Goal: Transaction & Acquisition: Purchase product/service

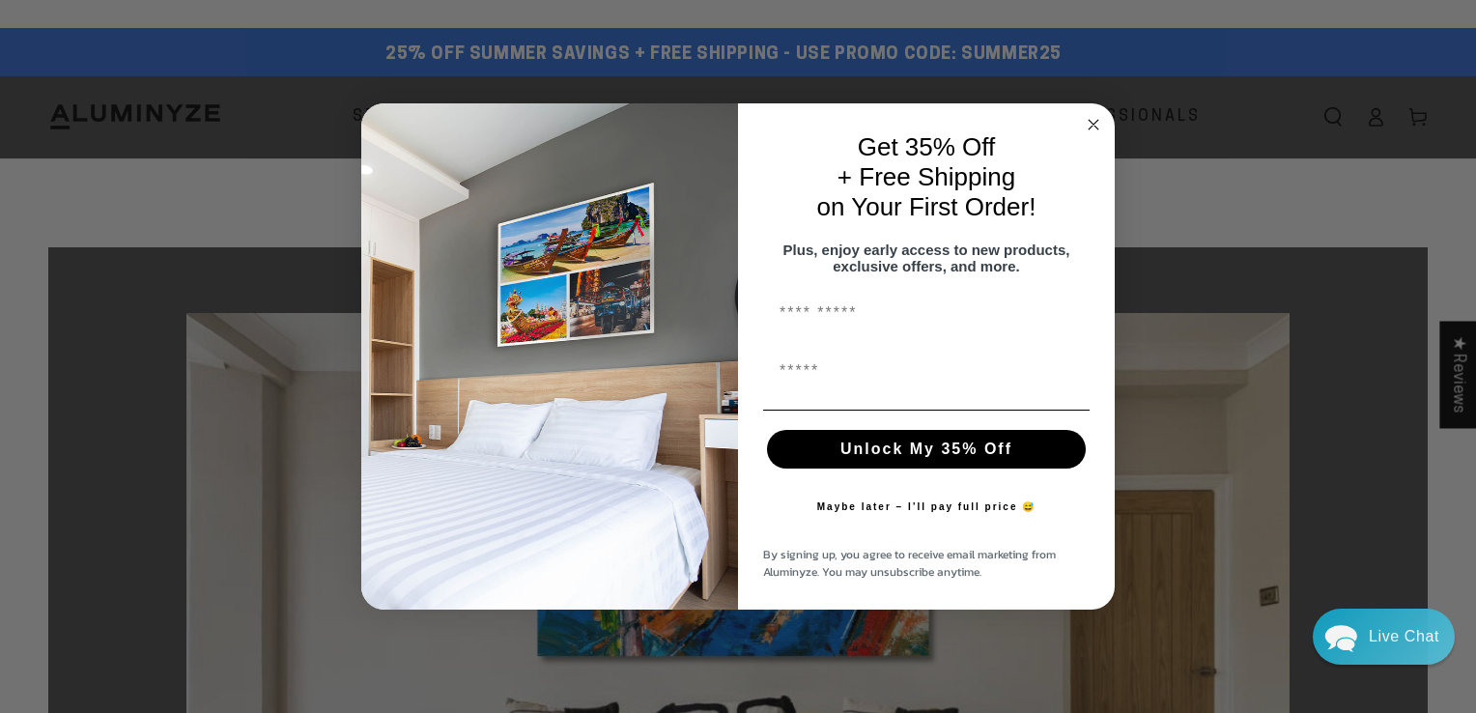
click at [1086, 113] on icon "Close dialog" at bounding box center [1093, 124] width 23 height 23
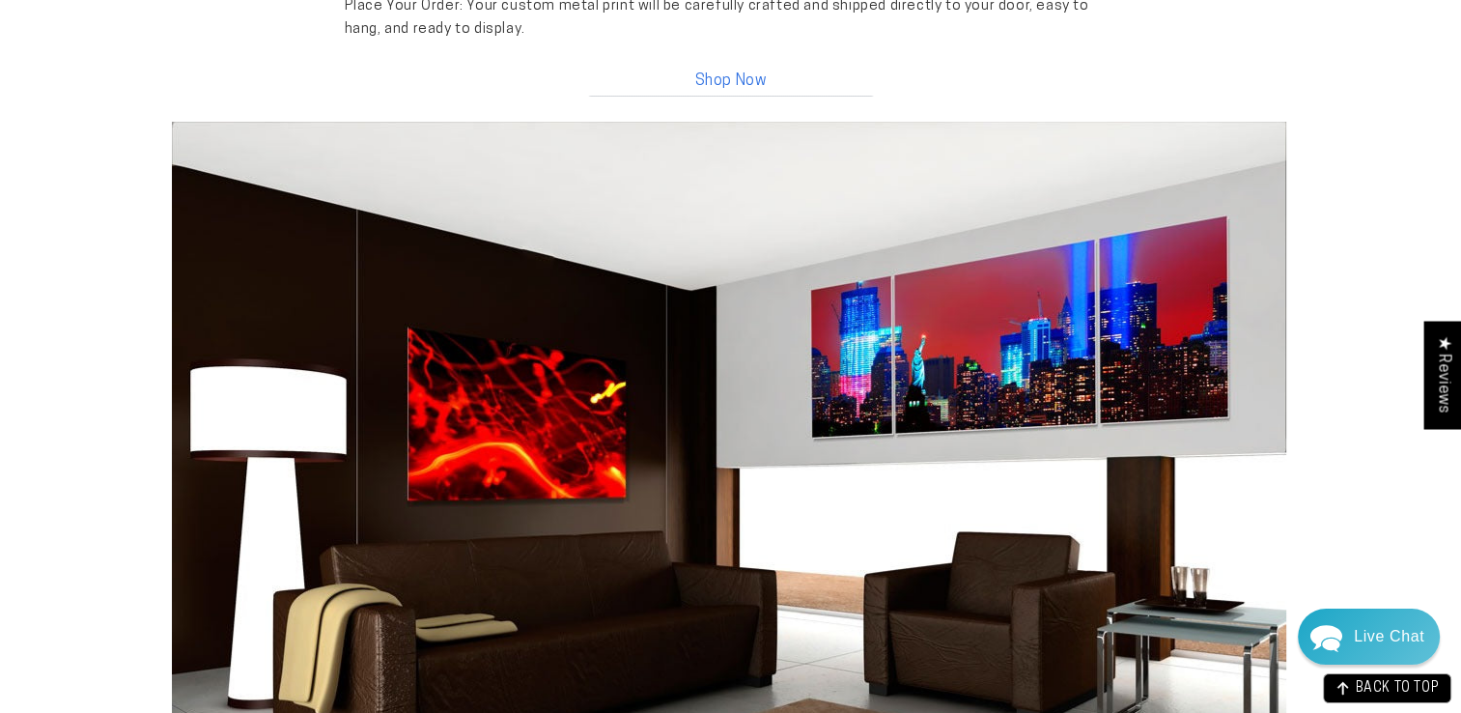
scroll to position [2186, 0]
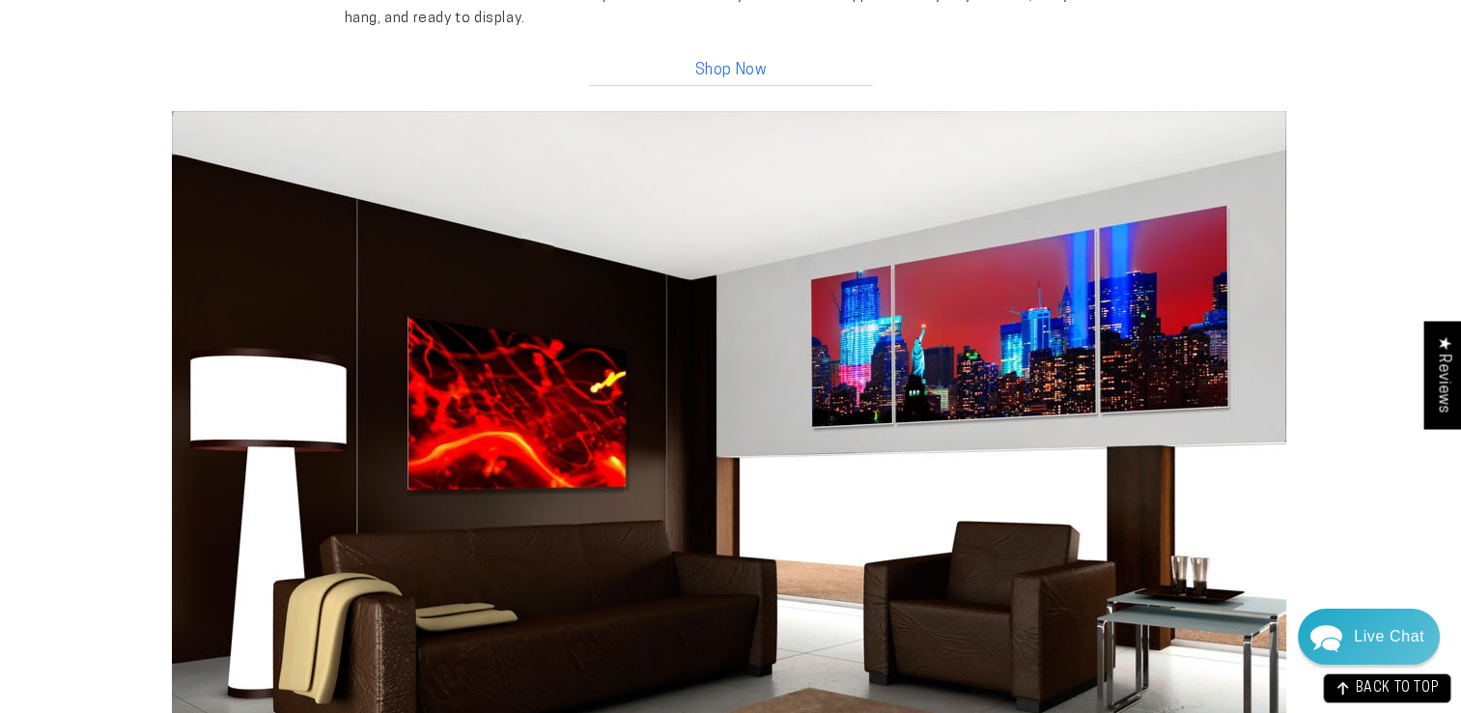
click at [741, 71] on link "Shop Now" at bounding box center [731, 66] width 290 height 42
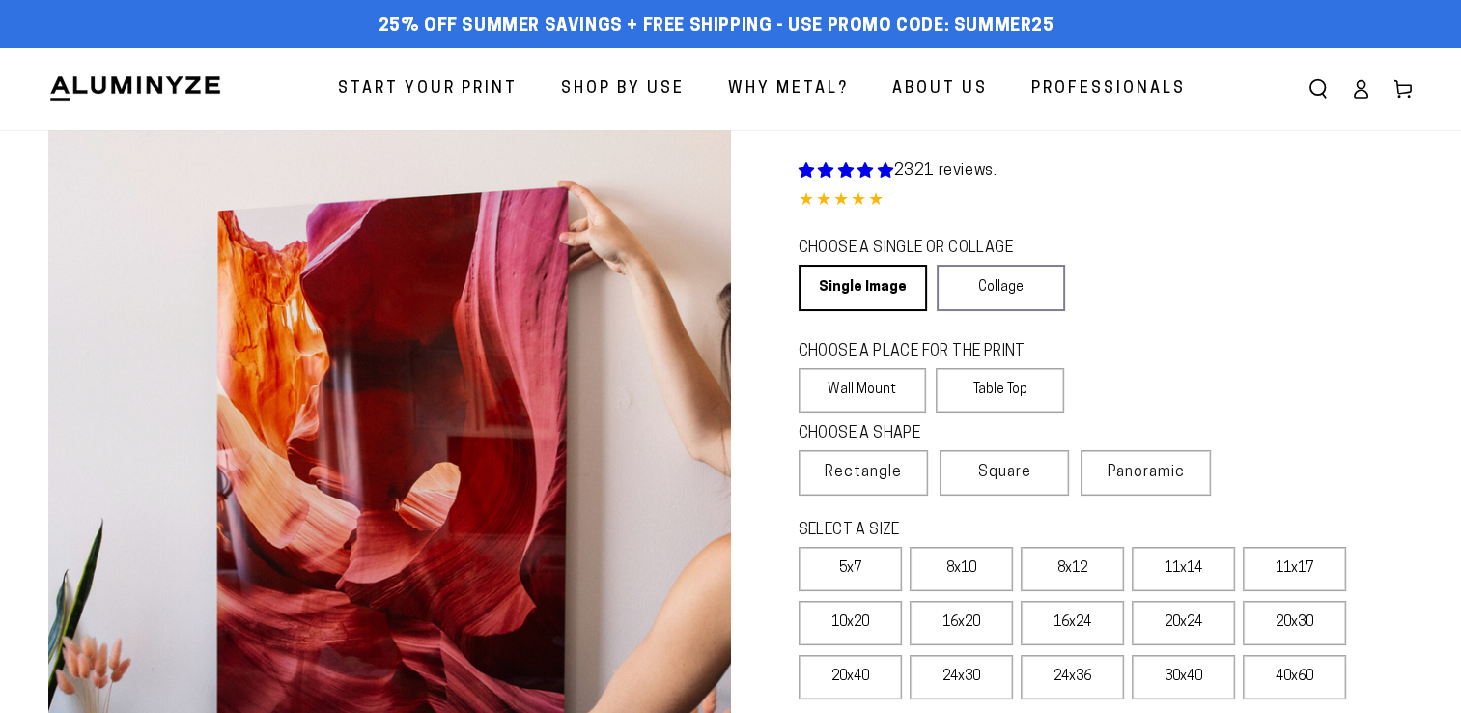
select select "**********"
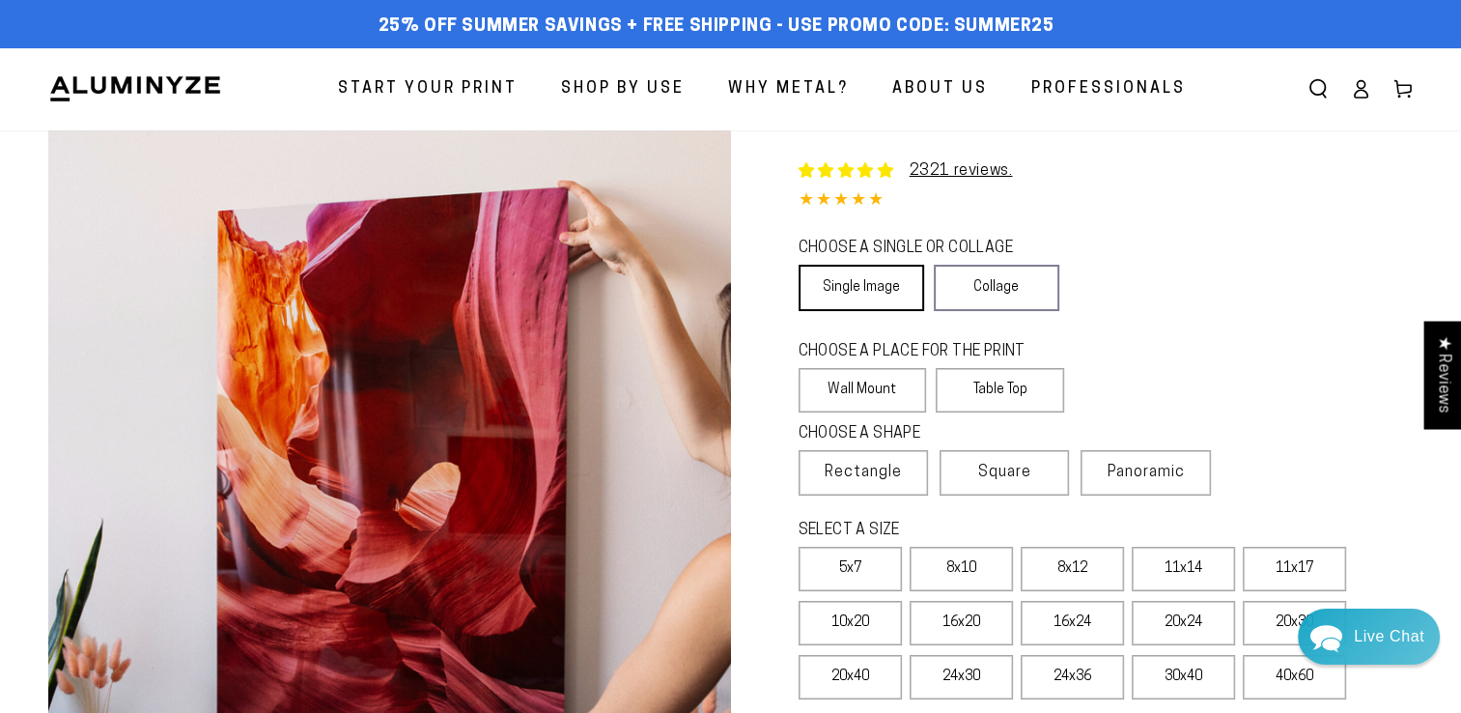
click at [856, 284] on link "Single Image" at bounding box center [862, 288] width 126 height 46
click at [845, 386] on label "Wall Mount" at bounding box center [863, 390] width 128 height 44
click at [868, 475] on span "Rectangle" at bounding box center [863, 472] width 77 height 23
click at [957, 575] on label "8x10" at bounding box center [961, 569] width 103 height 44
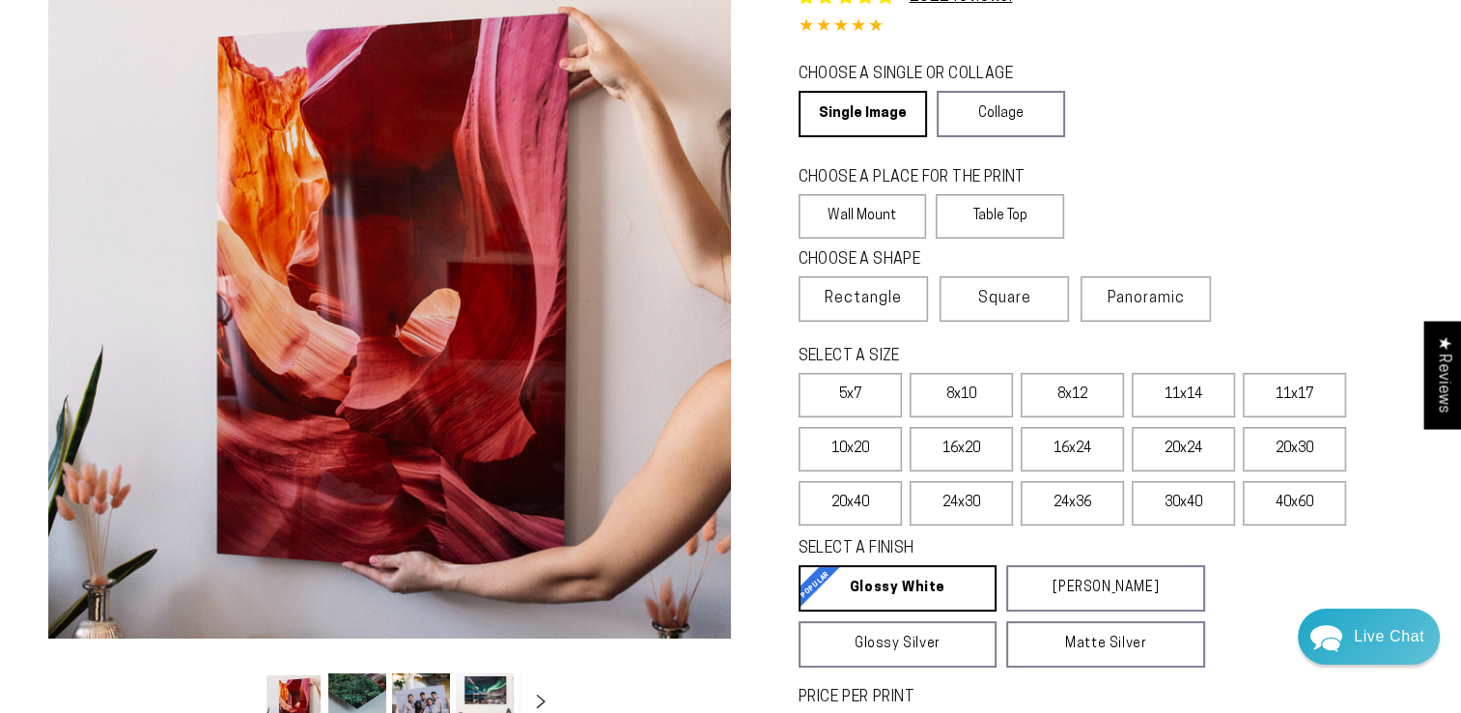
scroll to position [353, 0]
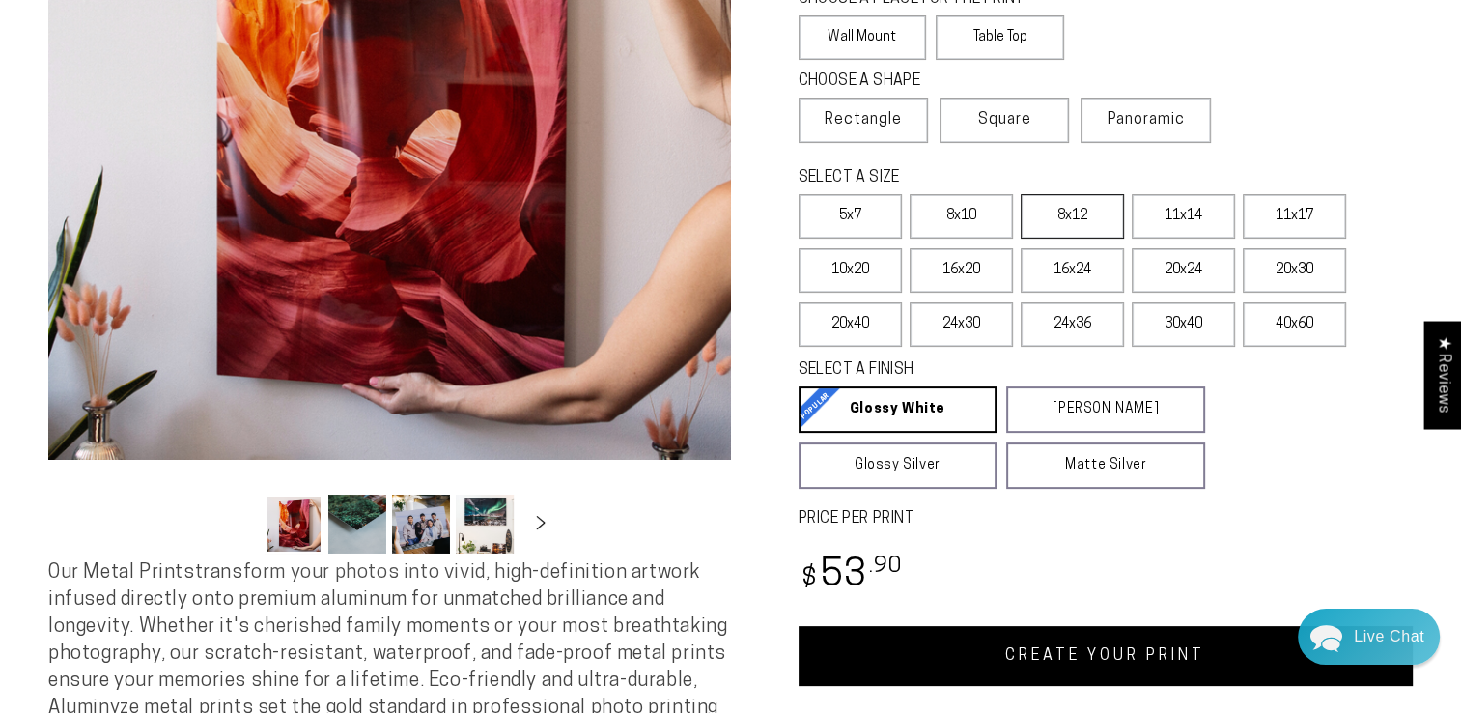
click at [1062, 222] on label "8x12" at bounding box center [1072, 216] width 103 height 44
click at [1096, 664] on link "CREATE YOUR PRINT" at bounding box center [1106, 656] width 615 height 60
